Goal: Find specific page/section: Find specific page/section

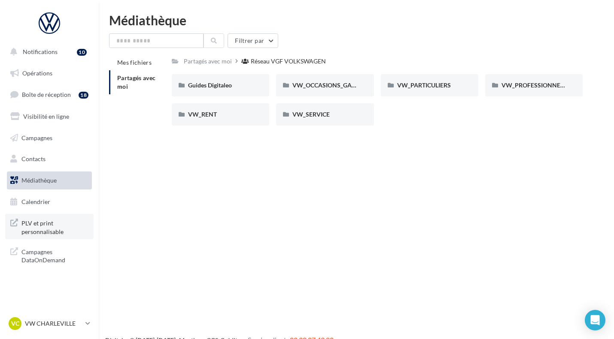
click at [58, 233] on span "PLV et print personnalisable" at bounding box center [54, 227] width 67 height 18
click at [518, 106] on div "Guides Digitaleo Guides Digitaleo VW_OCCASIONS_GARANTIES VW_OCCASIONS_GARANTIES…" at bounding box center [381, 103] width 418 height 58
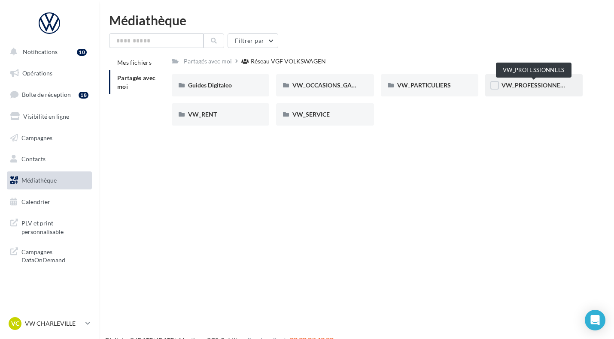
click at [515, 84] on span "VW_PROFESSIONNELS" at bounding box center [533, 85] width 65 height 7
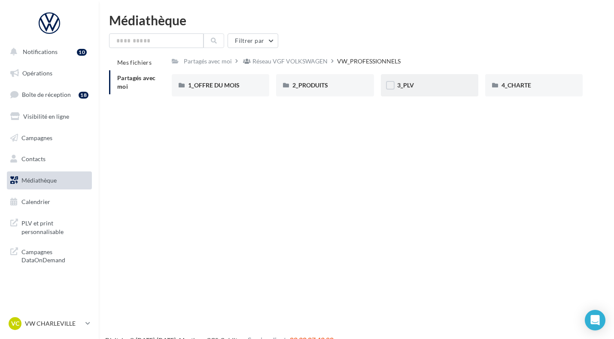
click at [426, 85] on div "3_PLV" at bounding box center [429, 85] width 65 height 9
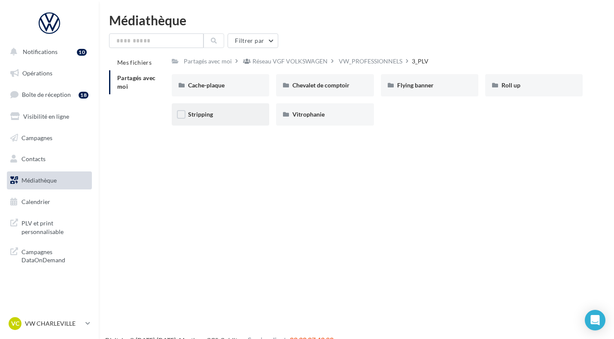
click at [225, 114] on div "Stripping" at bounding box center [220, 114] width 65 height 9
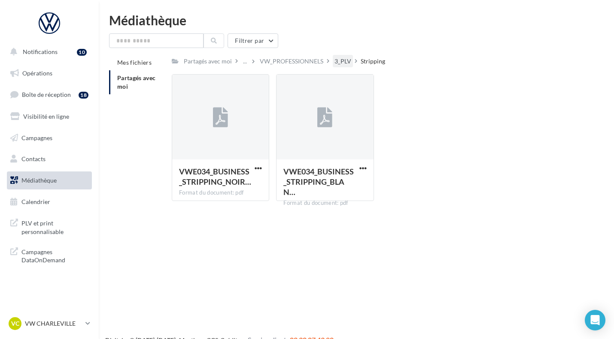
click at [343, 67] on div "3_PLV" at bounding box center [343, 61] width 20 height 12
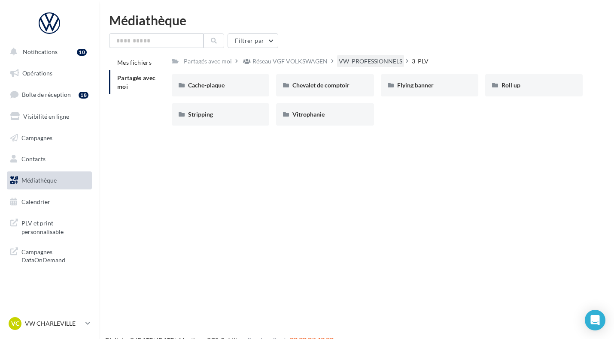
click at [363, 64] on div "VW_PROFESSIONNELS" at bounding box center [371, 61] width 64 height 9
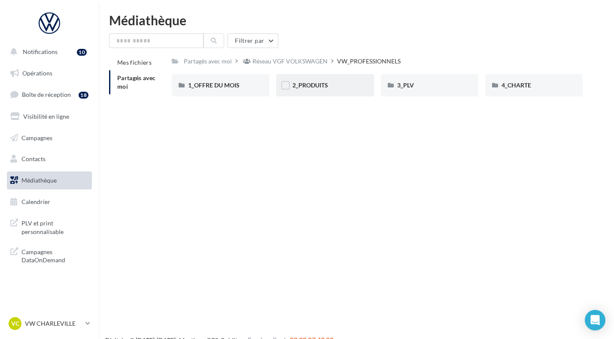
click at [333, 86] on div "2_PRODUITS" at bounding box center [324, 85] width 65 height 9
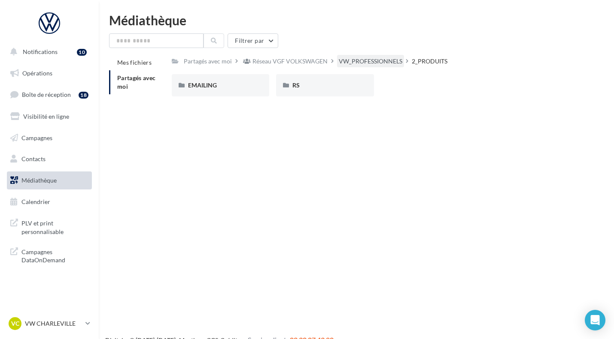
click at [367, 59] on div "VW_PROFESSIONNELS" at bounding box center [371, 61] width 64 height 9
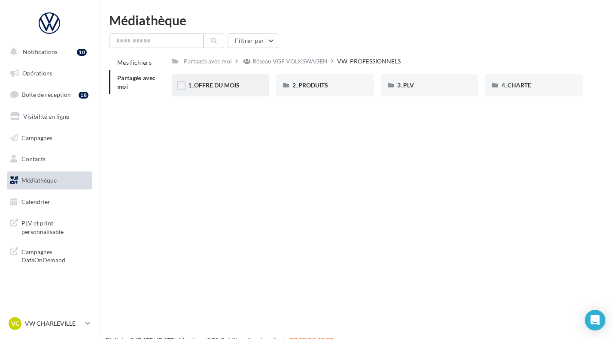
click at [212, 82] on span "1_OFFRE DU MOIS" at bounding box center [213, 85] width 51 height 7
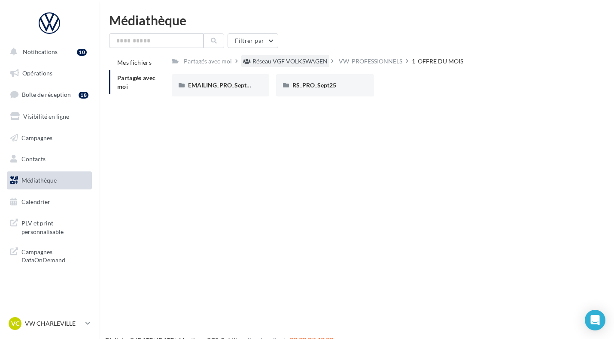
click at [313, 58] on div "Réseau VGF VOLKSWAGEN" at bounding box center [289, 61] width 75 height 9
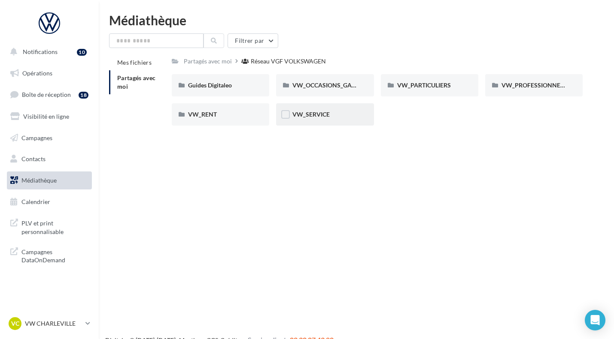
click at [315, 118] on div "VW_SERVICE" at bounding box center [324, 114] width 65 height 9
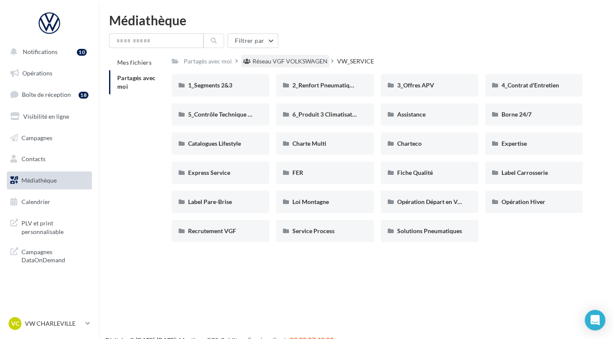
click at [288, 66] on div "Réseau VGF VOLKSWAGEN" at bounding box center [289, 61] width 75 height 9
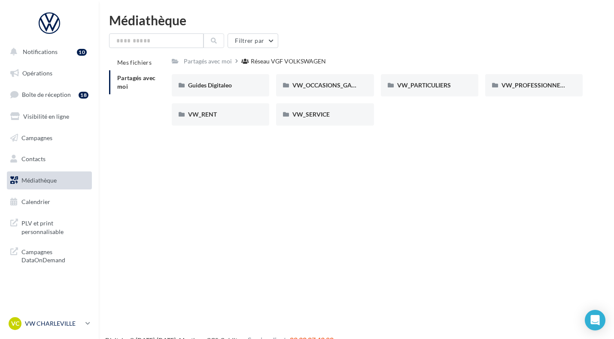
click at [76, 325] on p "VW CHARLEVILLE" at bounding box center [53, 324] width 57 height 9
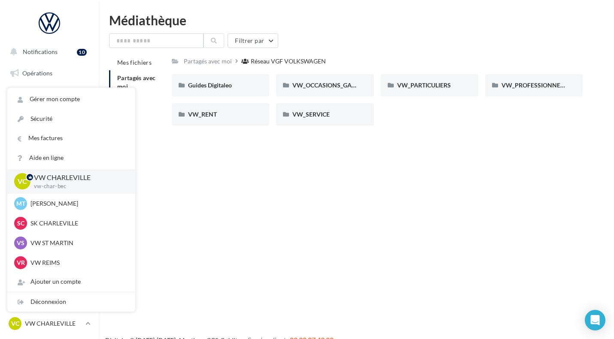
click at [223, 280] on div "Notifications 10 Opérations Boîte de réception 18 Visibilité en ligne Campagnes…" at bounding box center [307, 183] width 614 height 339
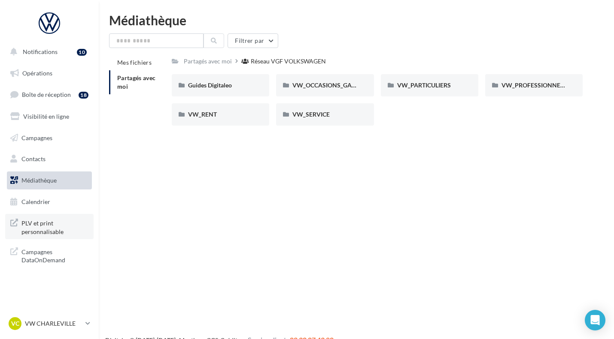
click at [38, 237] on link "PLV et print personnalisable" at bounding box center [49, 226] width 88 height 25
